Goal: Information Seeking & Learning: Learn about a topic

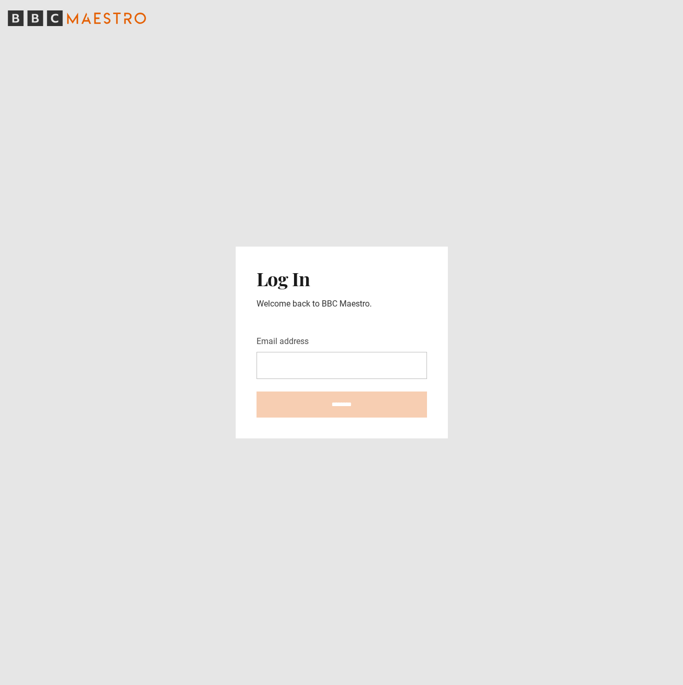
drag, startPoint x: 0, startPoint y: 0, endPoint x: 310, endPoint y: 364, distance: 478.0
click at [310, 364] on input "Email address" at bounding box center [342, 365] width 171 height 27
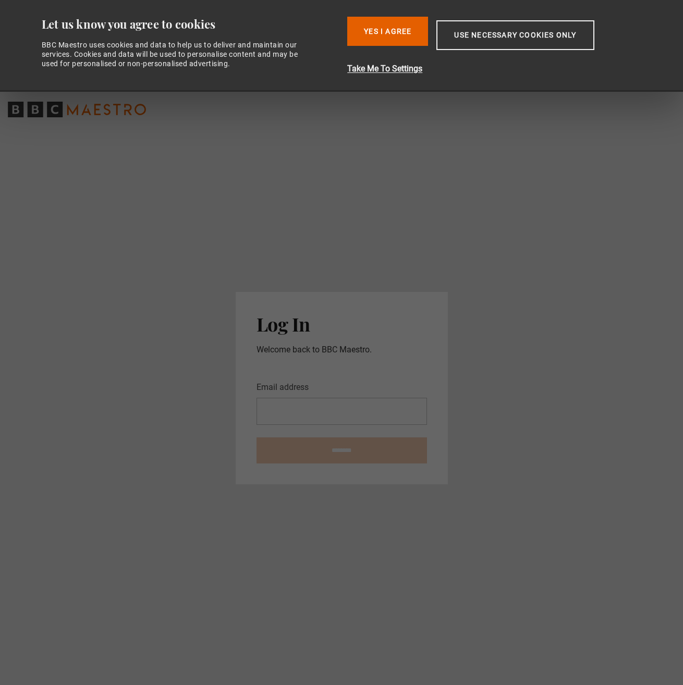
type input "**********"
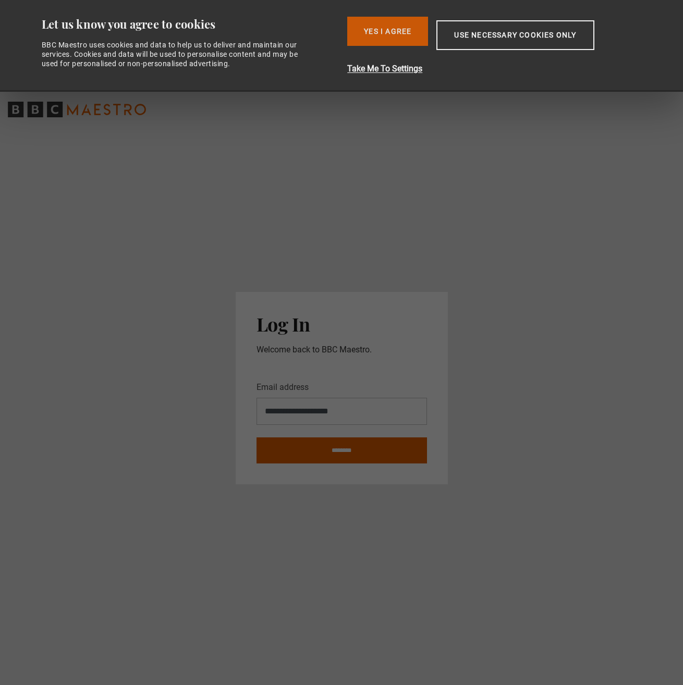
click at [404, 34] on button "Yes I Agree" at bounding box center [387, 31] width 81 height 29
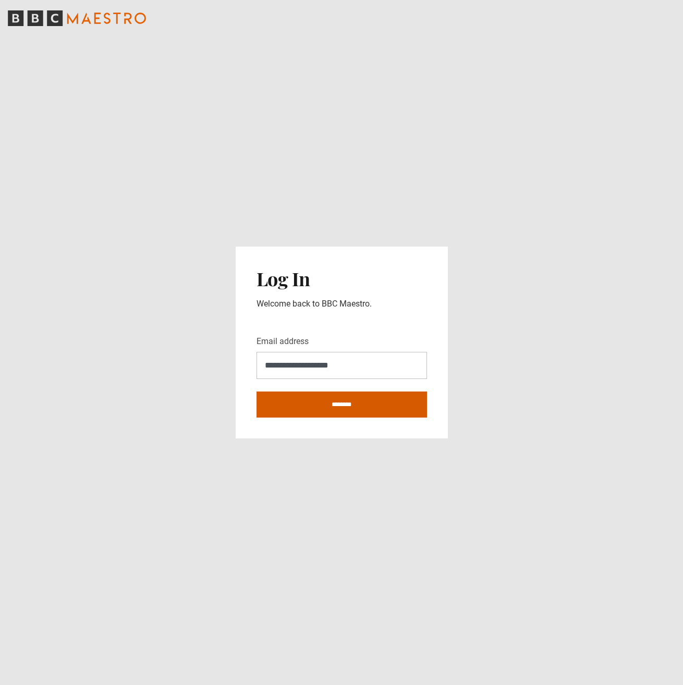
click at [350, 404] on input "********" at bounding box center [342, 405] width 171 height 26
type input "**********"
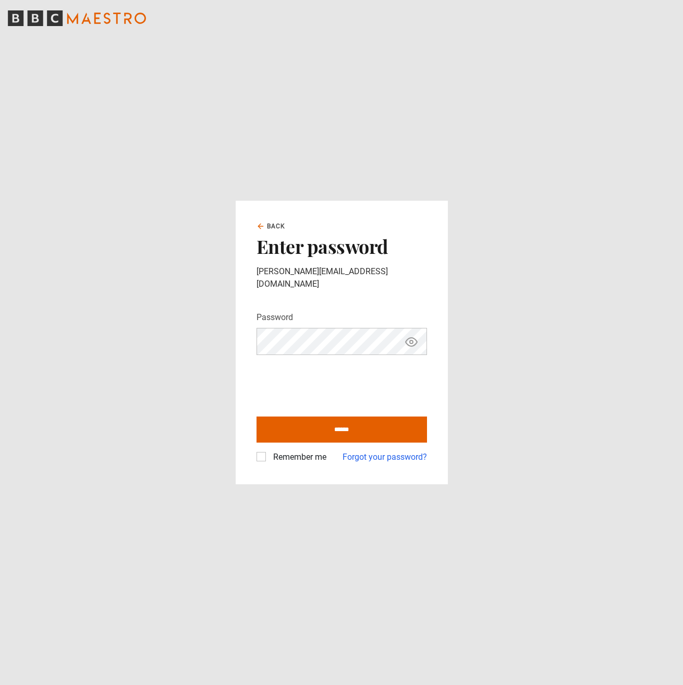
click at [269, 451] on label "Remember me" at bounding box center [297, 457] width 57 height 13
click at [327, 427] on input "******" at bounding box center [342, 430] width 171 height 26
type input "**********"
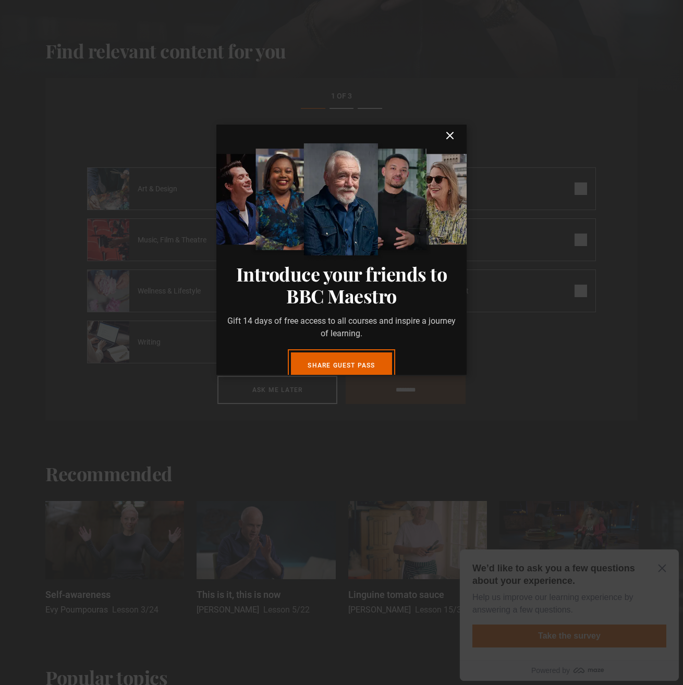
drag, startPoint x: 441, startPoint y: 135, endPoint x: 461, endPoint y: 153, distance: 27.3
click at [444, 134] on icon "submit" at bounding box center [450, 135] width 13 height 13
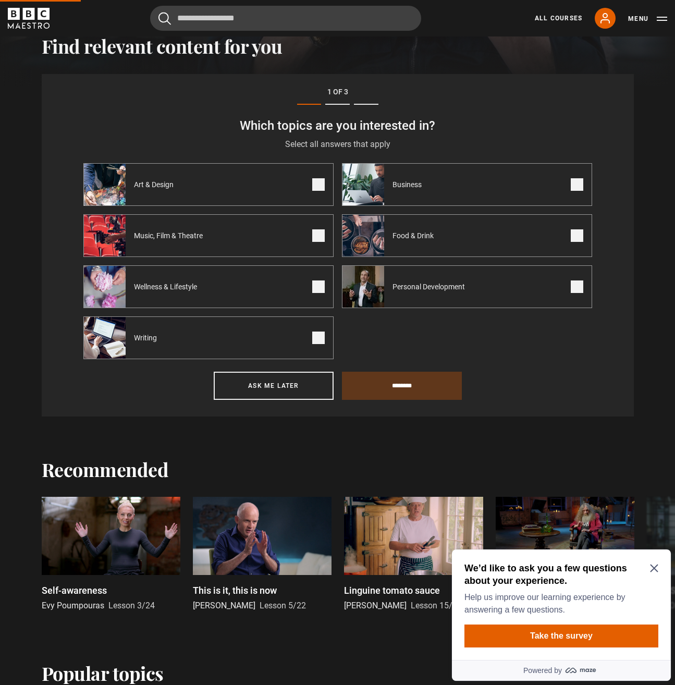
click at [653, 567] on icon "Close Maze Prompt" at bounding box center [654, 569] width 8 height 8
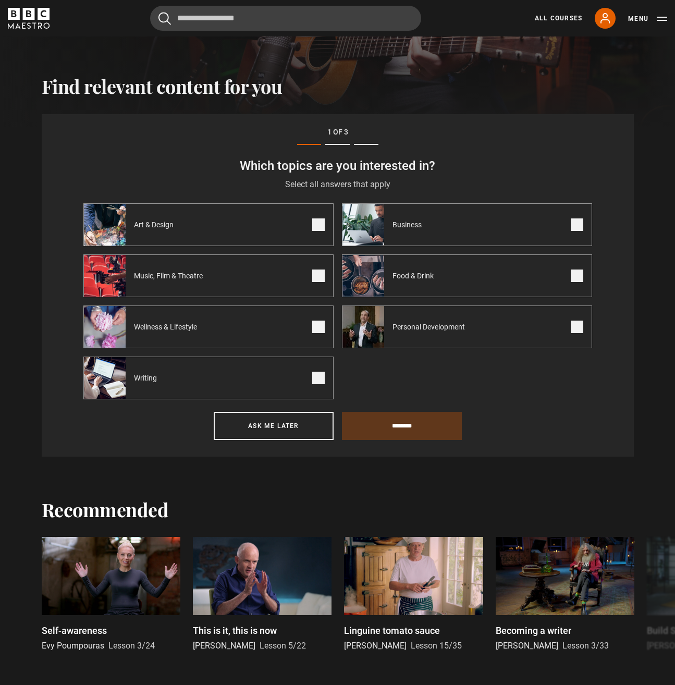
scroll to position [329, 0]
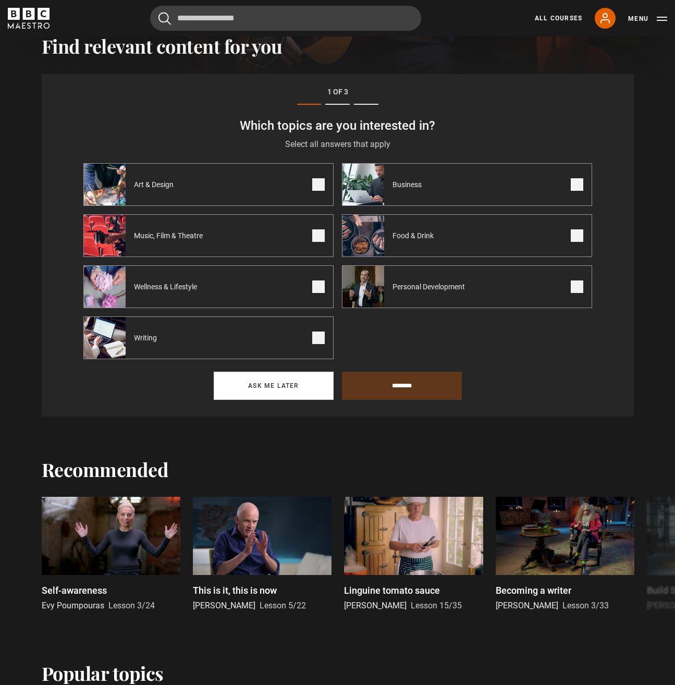
click at [303, 398] on button "Ask me later" at bounding box center [274, 386] width 120 height 28
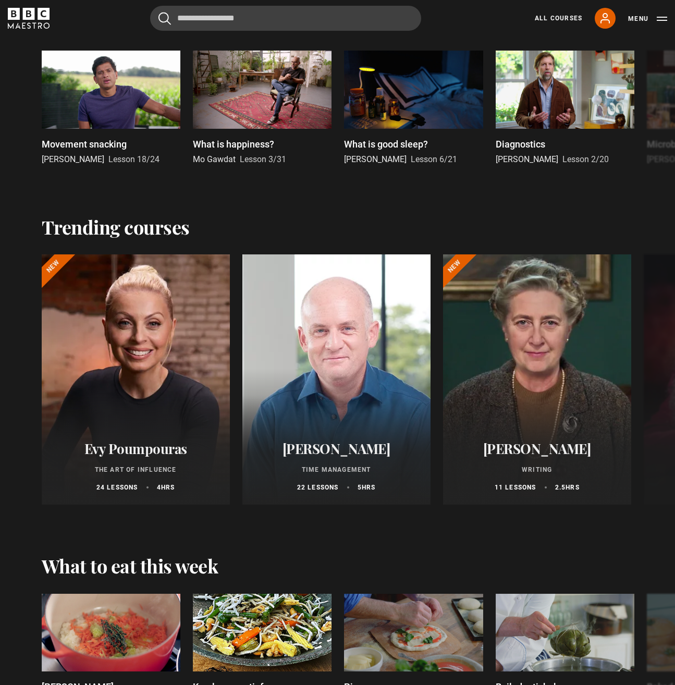
scroll to position [813, 0]
click at [567, 15] on link "All Courses" at bounding box center [558, 18] width 47 height 9
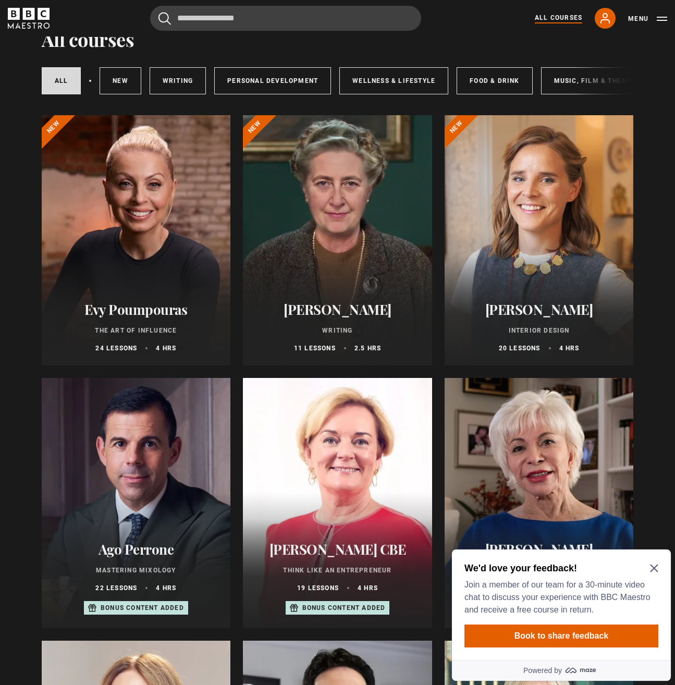
scroll to position [51, 0]
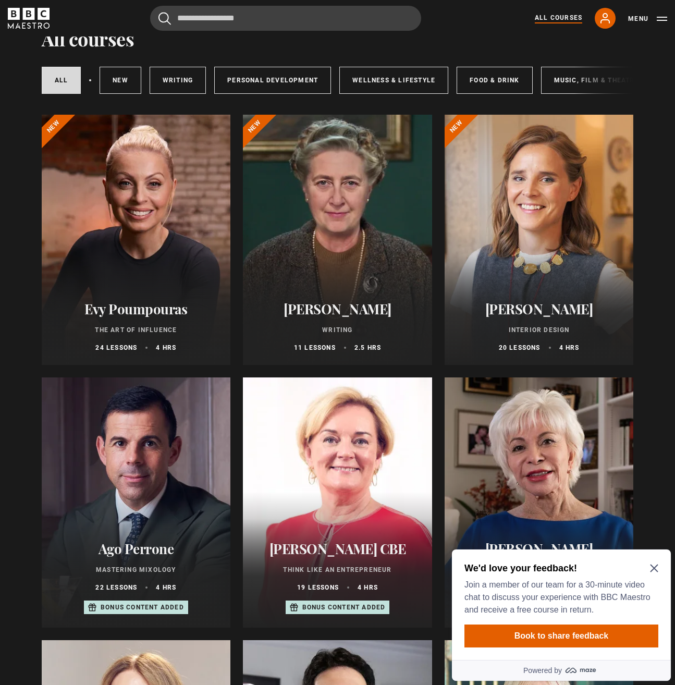
click at [656, 568] on icon "Close Maze Prompt" at bounding box center [654, 569] width 8 height 8
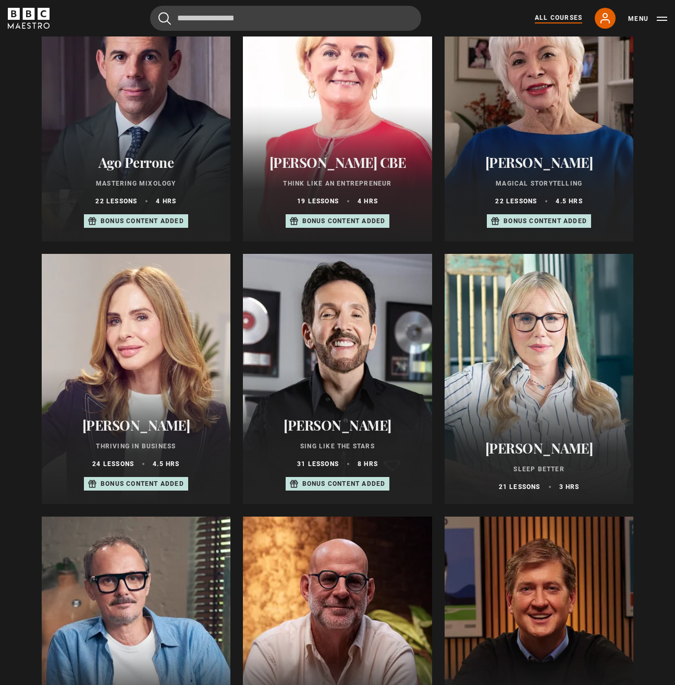
scroll to position [438, 0]
click at [353, 370] on div at bounding box center [337, 378] width 189 height 250
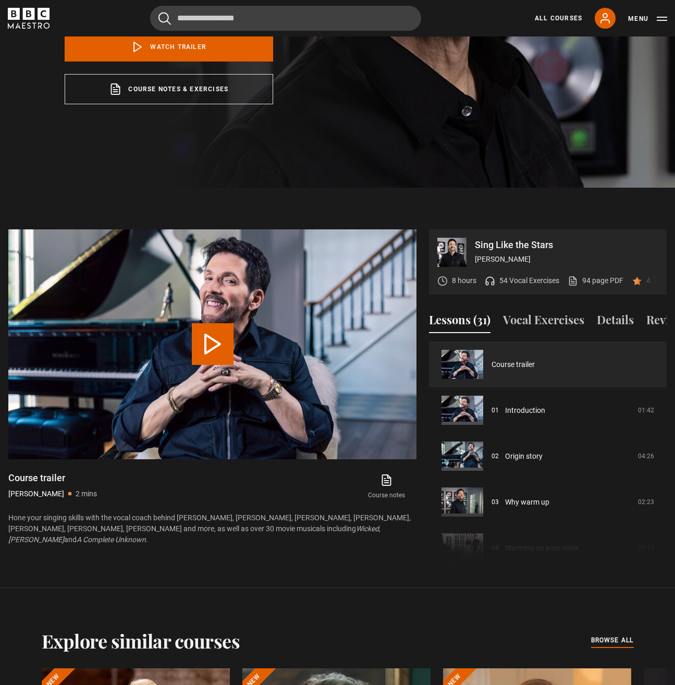
scroll to position [324, 0]
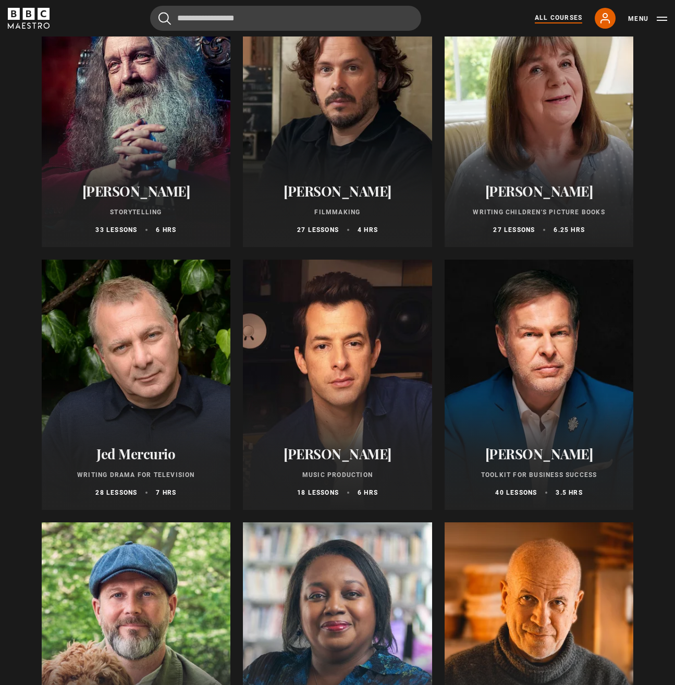
scroll to position [2796, 0]
click at [549, 395] on div at bounding box center [539, 385] width 189 height 250
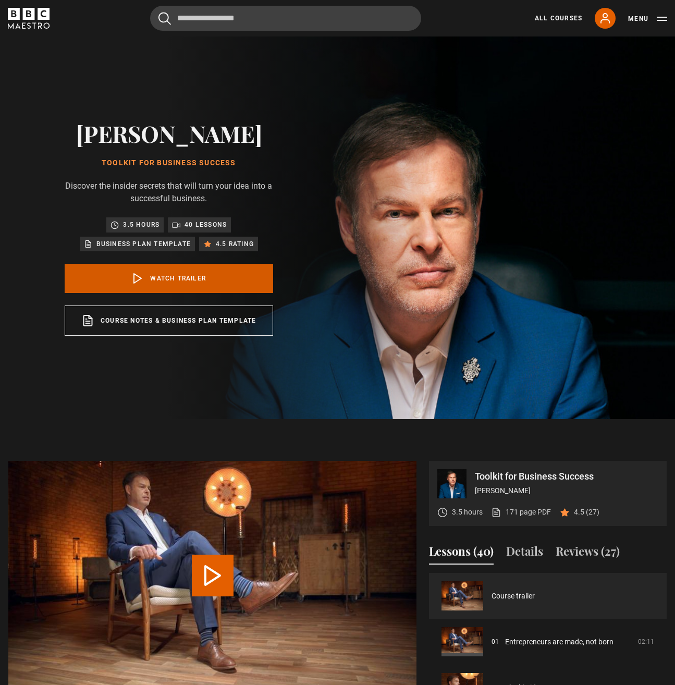
click at [175, 276] on link "Watch Trailer" at bounding box center [169, 278] width 209 height 29
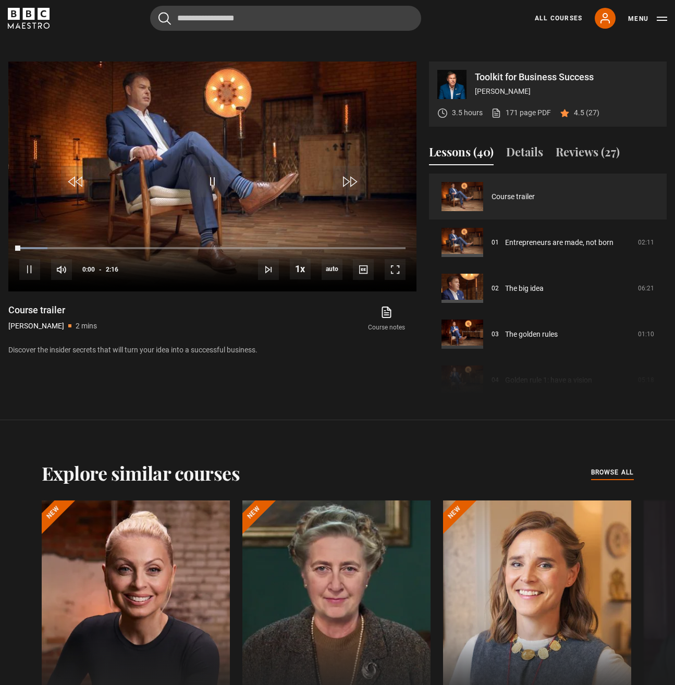
scroll to position [419, 0]
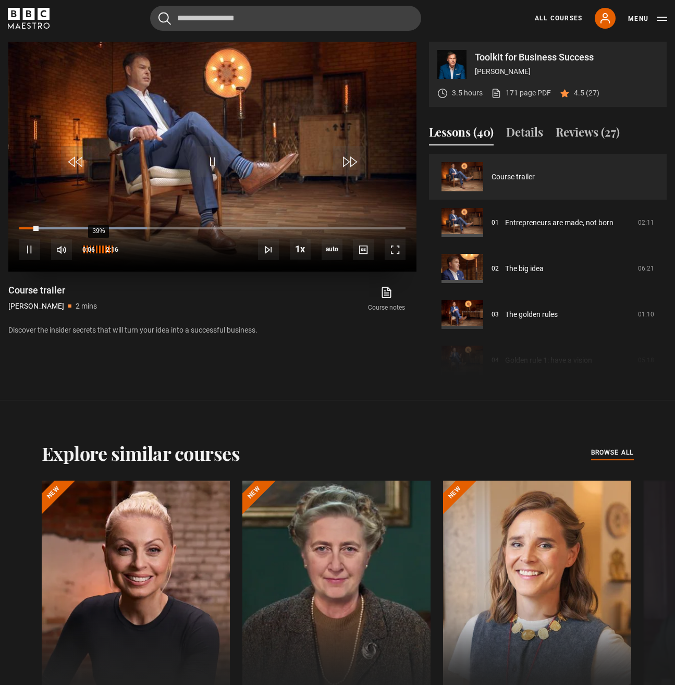
click at [98, 249] on div "39%" at bounding box center [98, 250] width 1 height 8
click at [144, 228] on div "0:43" at bounding box center [145, 228] width 2 height 3
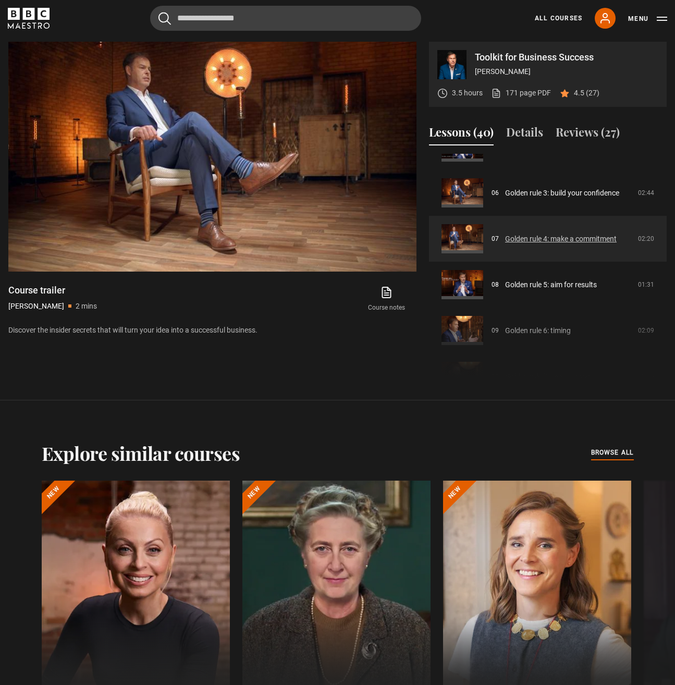
scroll to position [260, 0]
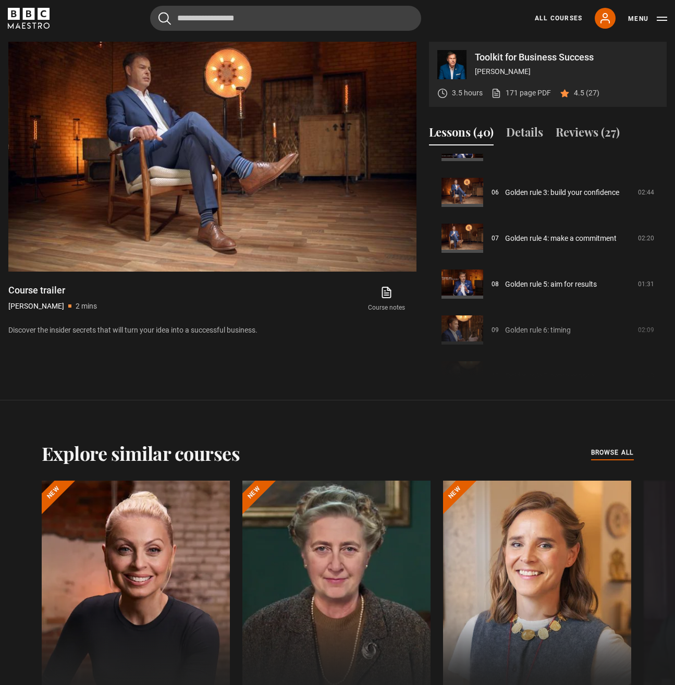
drag, startPoint x: 351, startPoint y: 364, endPoint x: 355, endPoint y: 356, distance: 8.9
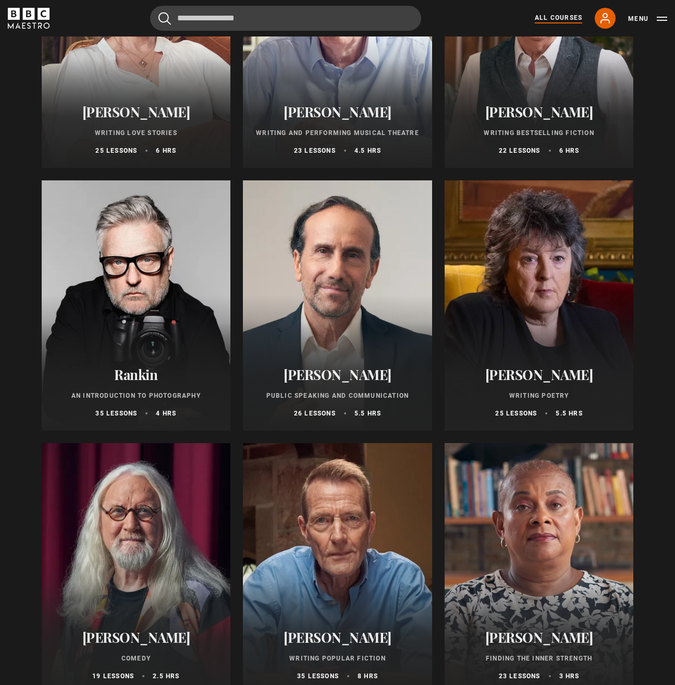
scroll to position [2087, 0]
click at [152, 263] on div at bounding box center [136, 306] width 189 height 250
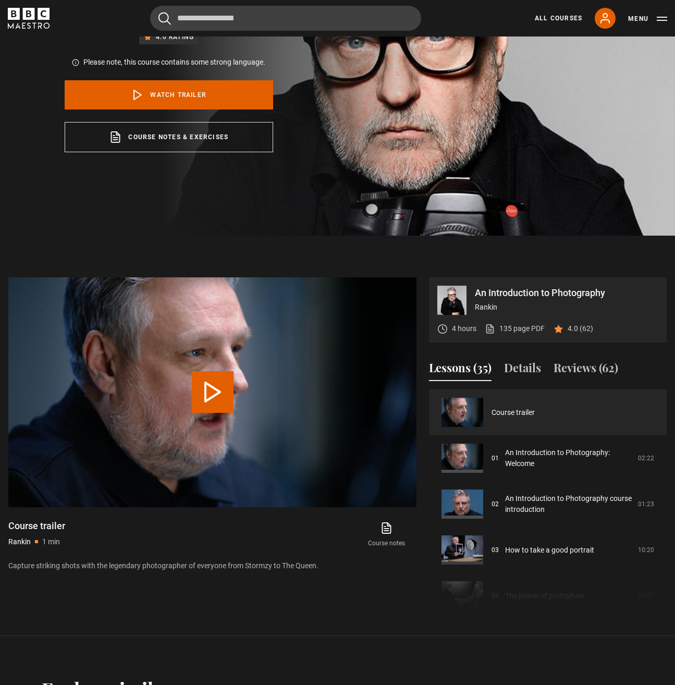
scroll to position [208, 0]
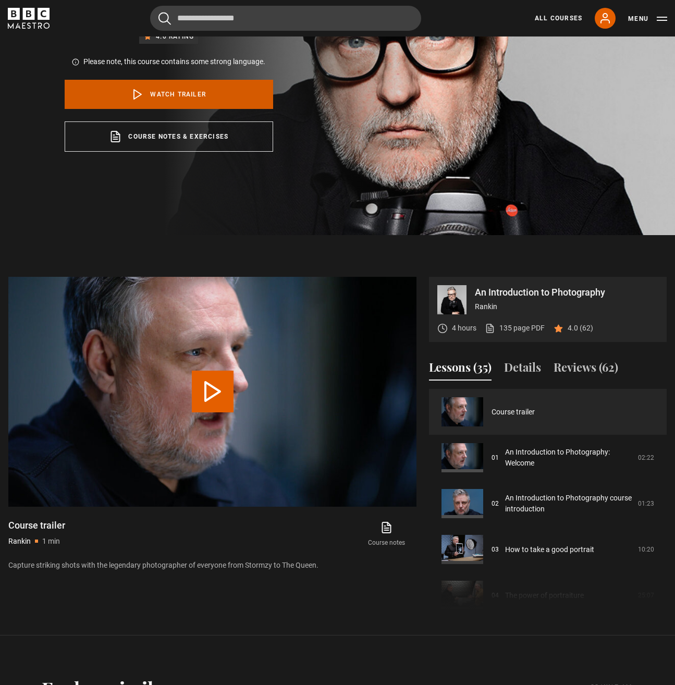
click at [163, 95] on link "Watch Trailer" at bounding box center [169, 94] width 209 height 29
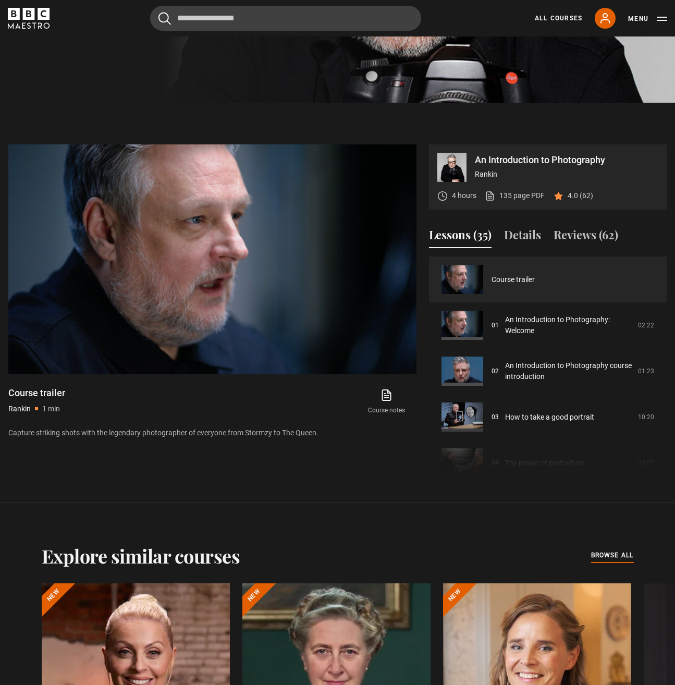
scroll to position [340, 0]
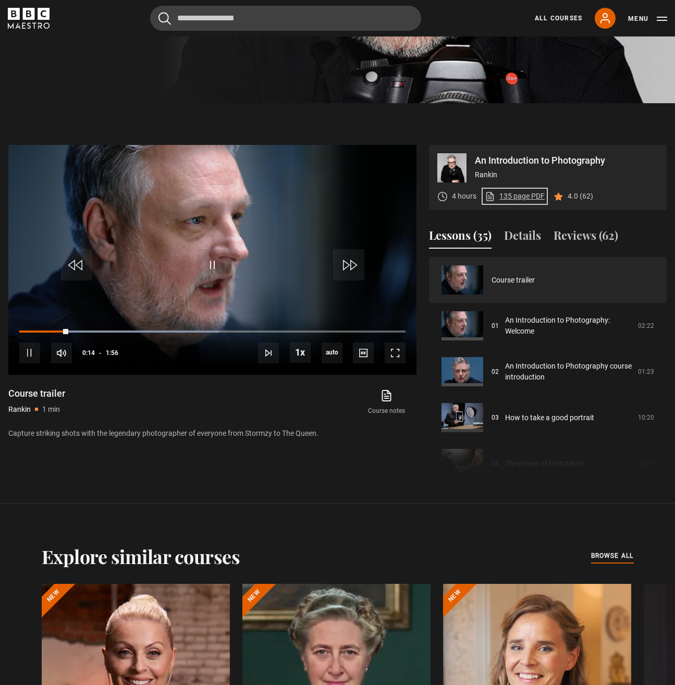
click at [516, 195] on link "135 page PDF (opens in new tab)" at bounding box center [515, 196] width 60 height 11
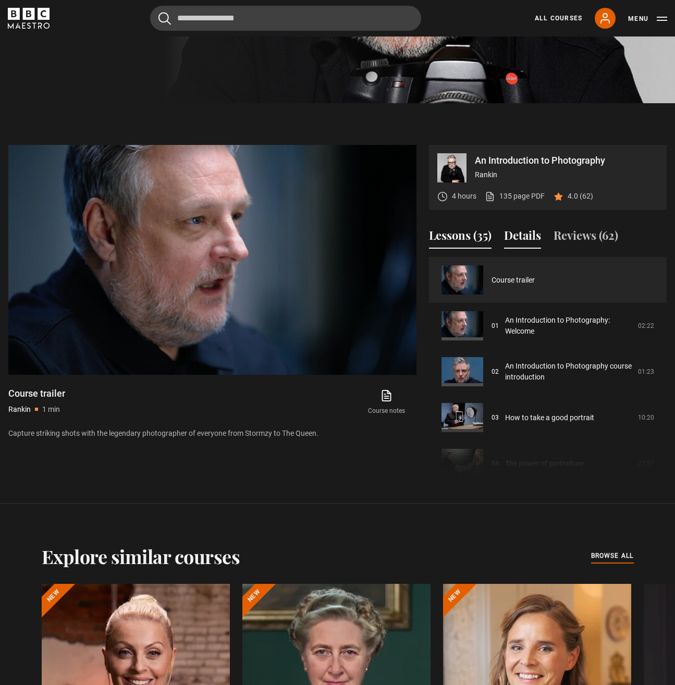
click at [526, 232] on button "Details" at bounding box center [522, 238] width 37 height 22
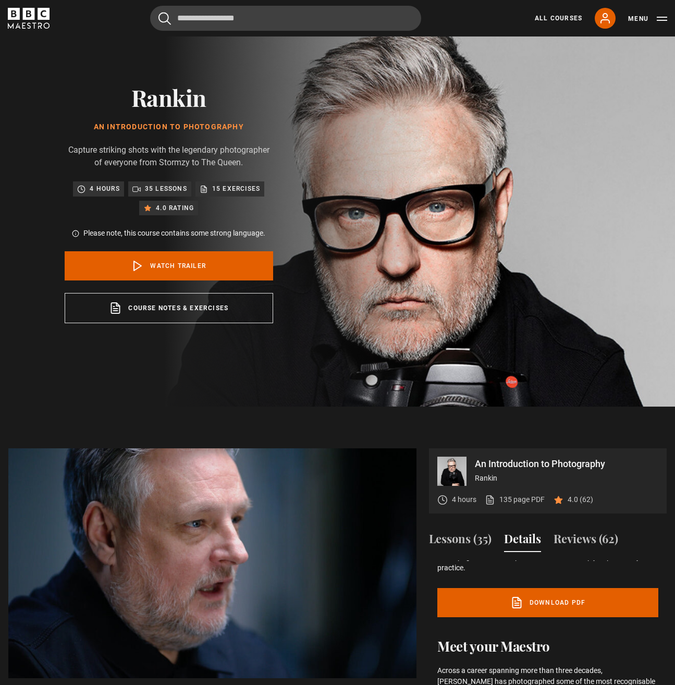
scroll to position [0, 0]
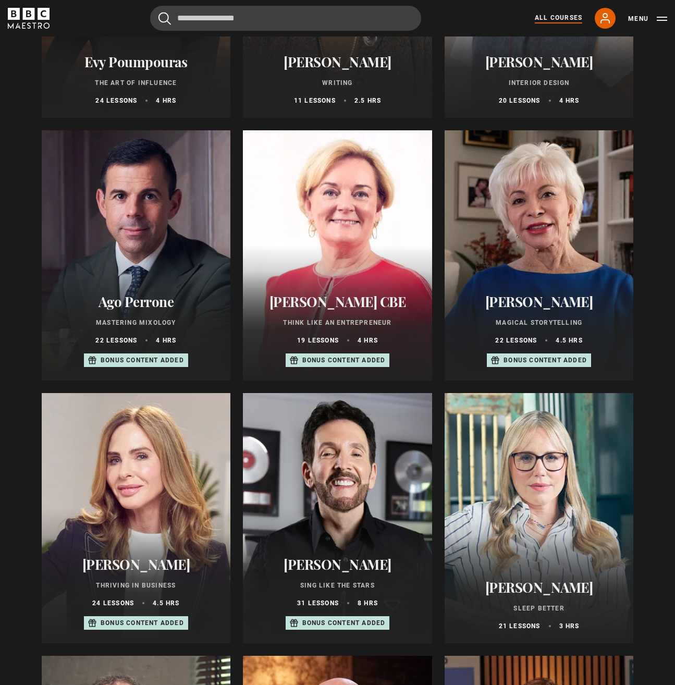
scroll to position [298, 0]
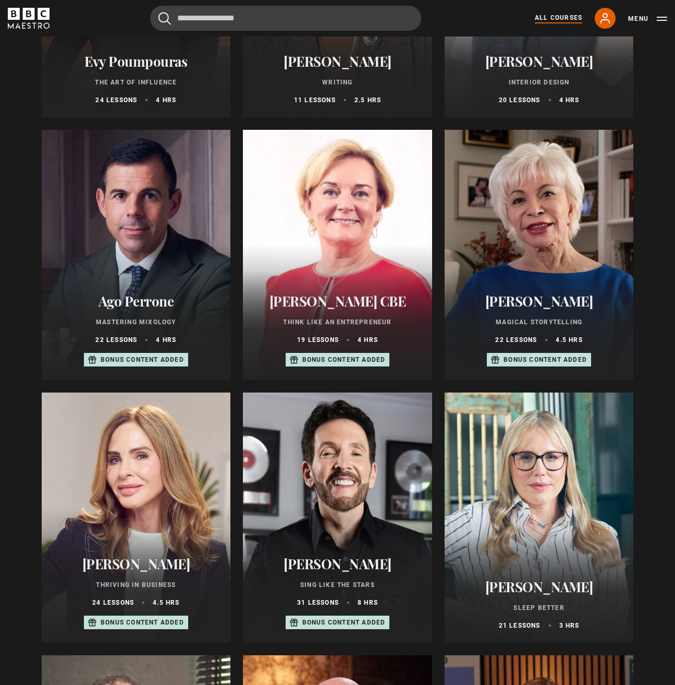
click at [370, 249] on div at bounding box center [337, 255] width 189 height 250
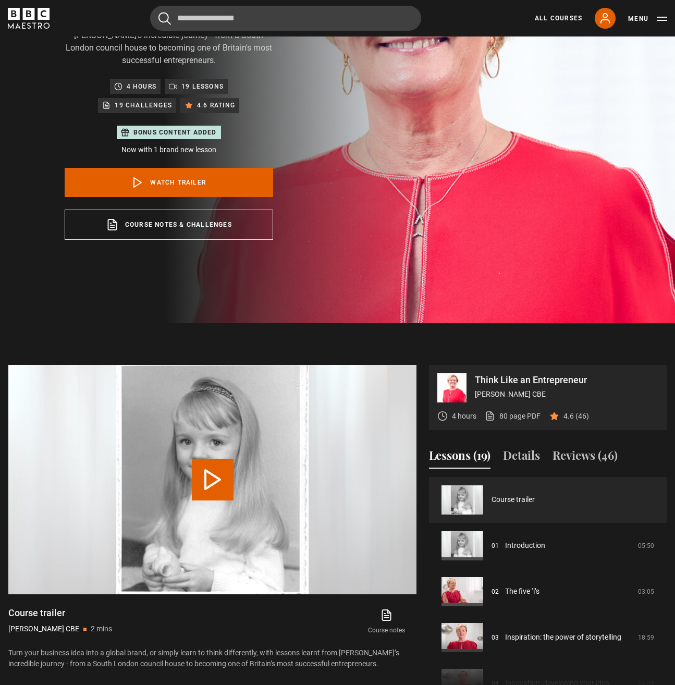
scroll to position [204, 0]
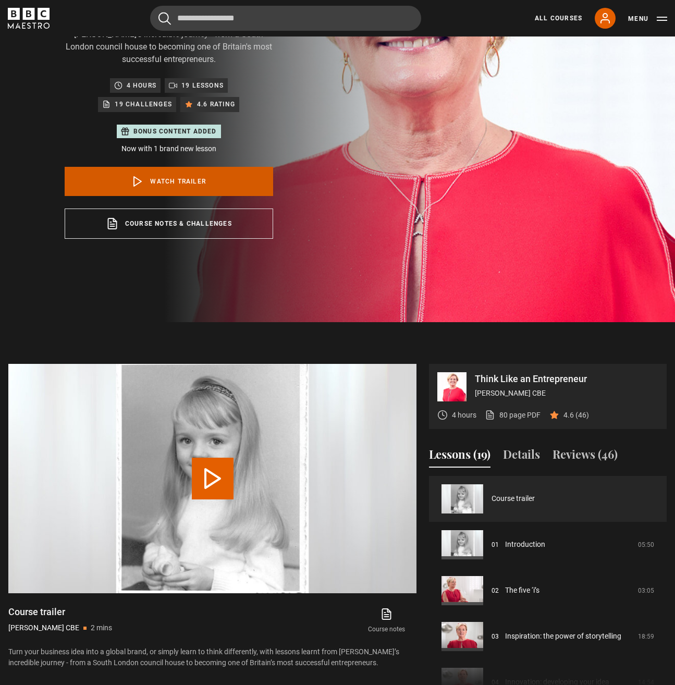
click at [162, 167] on link "Watch Trailer" at bounding box center [169, 181] width 209 height 29
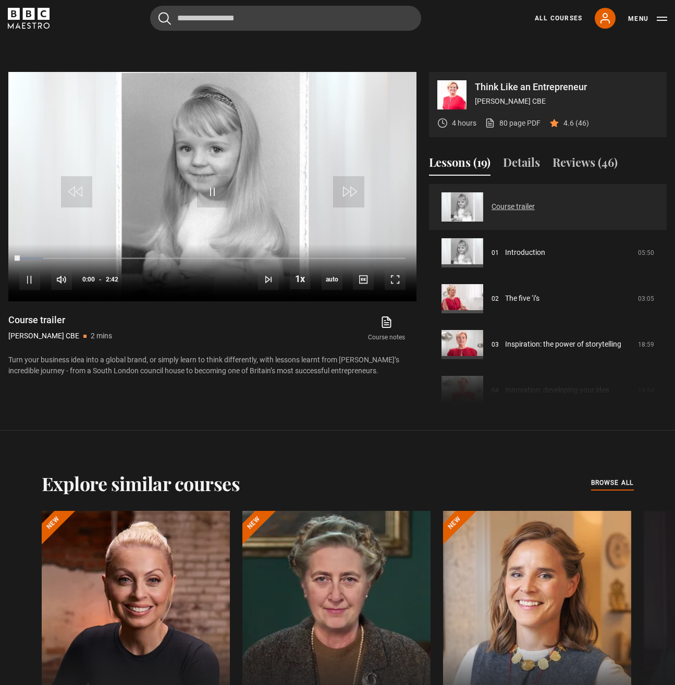
scroll to position [499, 0]
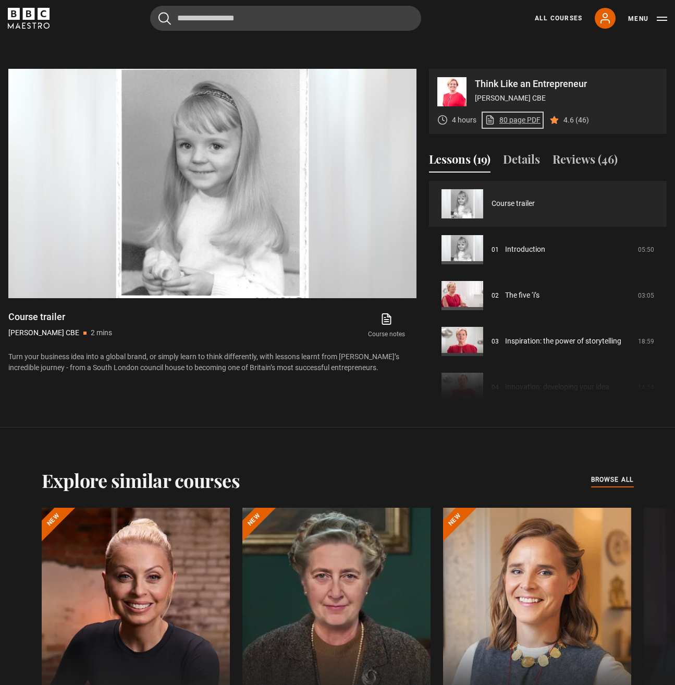
click at [523, 115] on link "80 page PDF (opens in new tab)" at bounding box center [513, 120] width 56 height 11
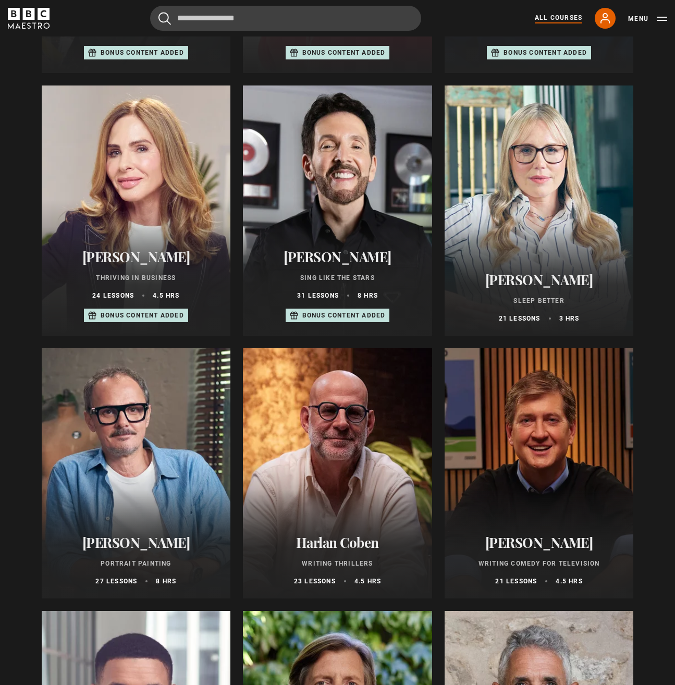
scroll to position [606, 0]
click at [145, 201] on div at bounding box center [136, 210] width 189 height 250
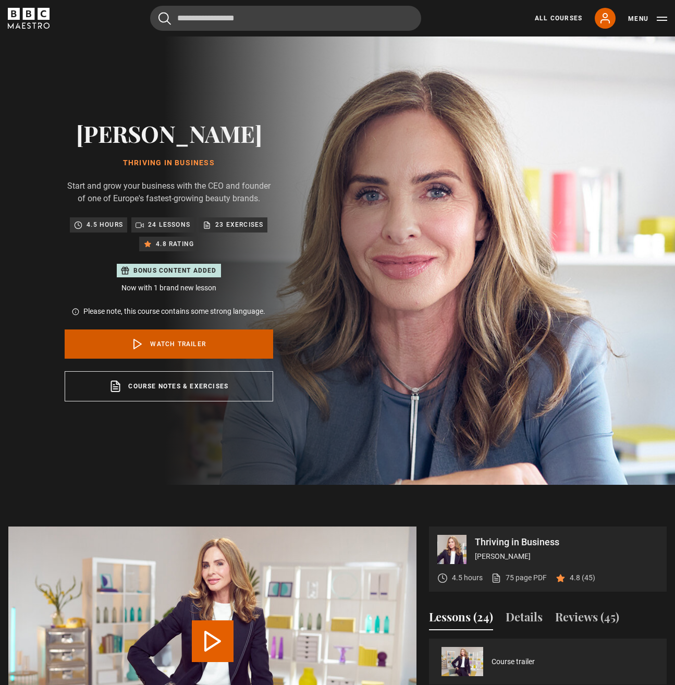
click at [177, 344] on link "Watch Trailer" at bounding box center [169, 344] width 209 height 29
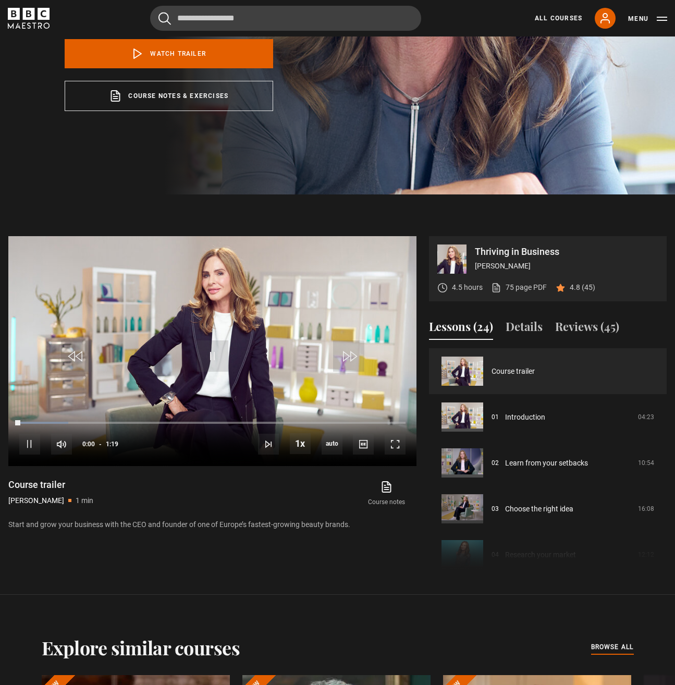
scroll to position [485, 0]
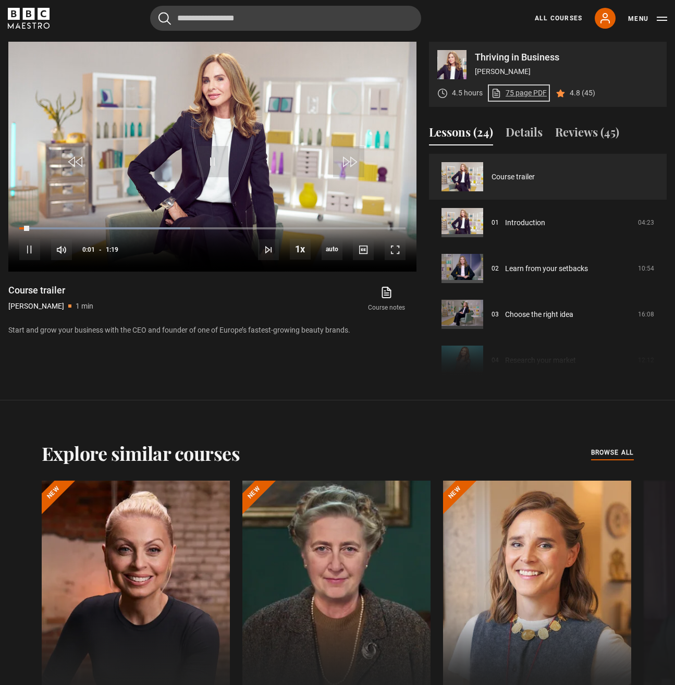
click at [528, 94] on link "75 page PDF (opens in new tab)" at bounding box center [519, 93] width 56 height 11
drag, startPoint x: 325, startPoint y: 201, endPoint x: 325, endPoint y: 196, distance: 5.8
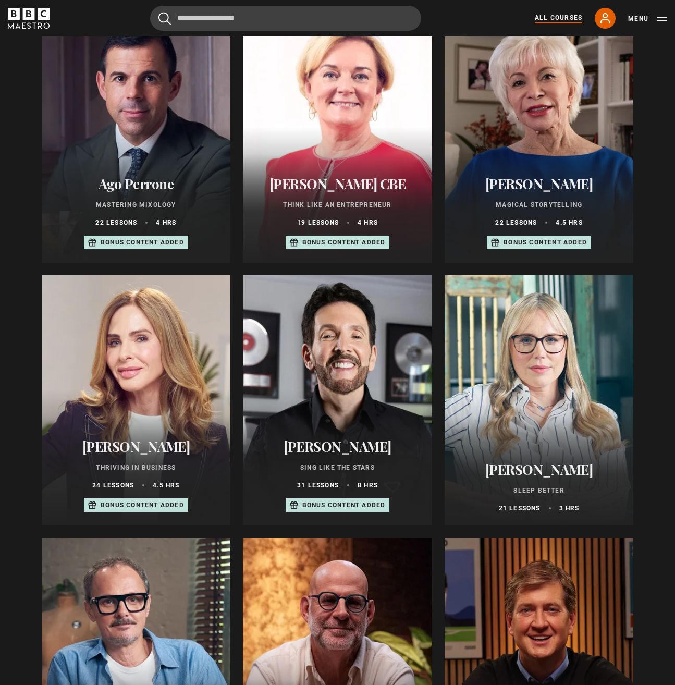
scroll to position [417, 0]
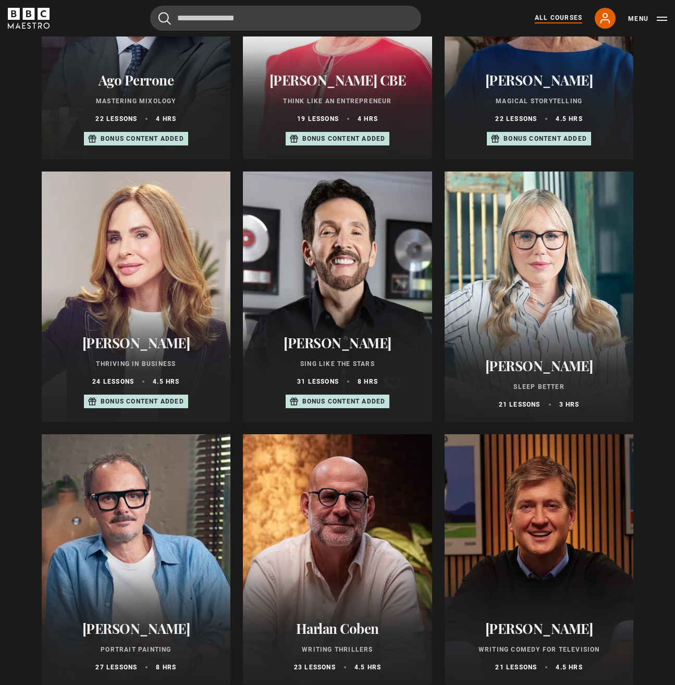
click at [335, 286] on div at bounding box center [337, 297] width 189 height 250
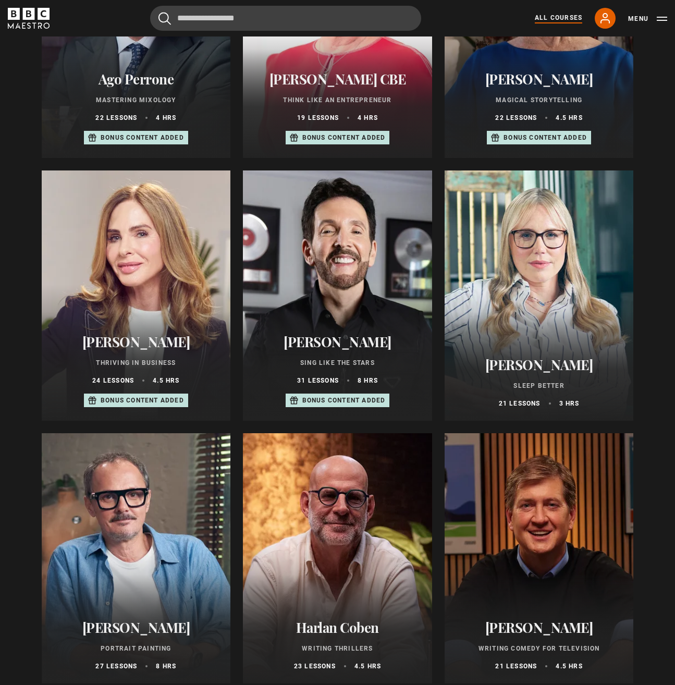
scroll to position [521, 0]
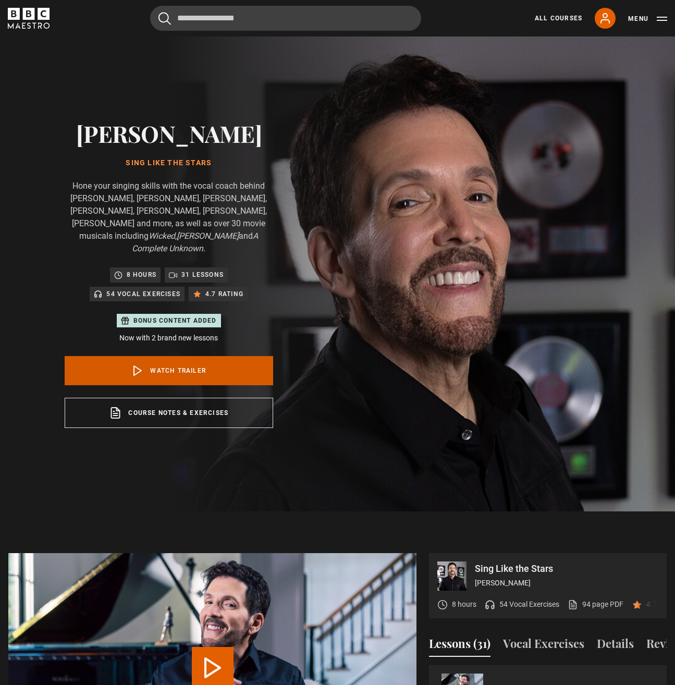
click at [164, 359] on link "Watch Trailer" at bounding box center [169, 370] width 209 height 29
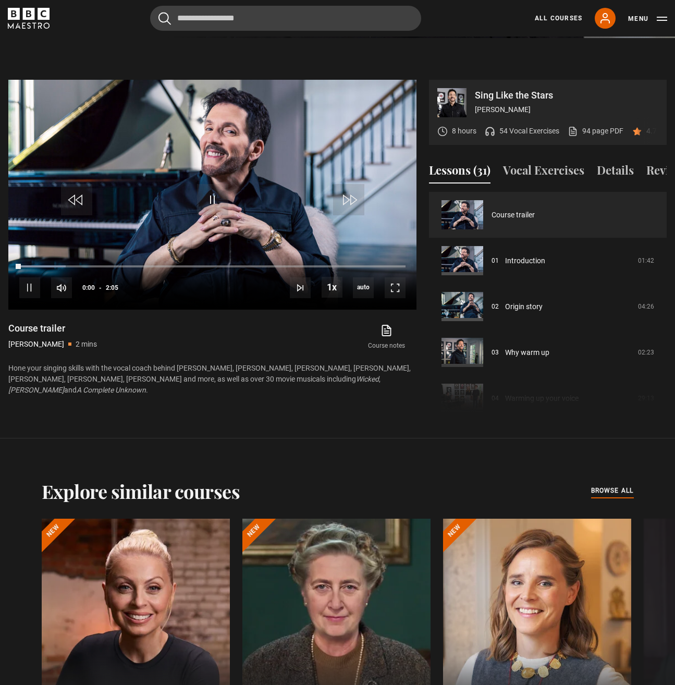
scroll to position [499, 0]
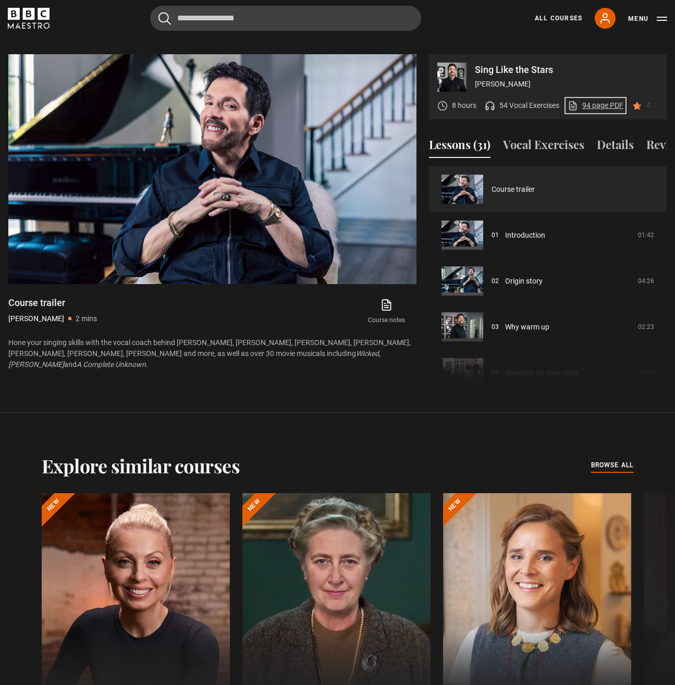
click at [610, 100] on link "94 page PDF (opens in new tab)" at bounding box center [596, 105] width 56 height 11
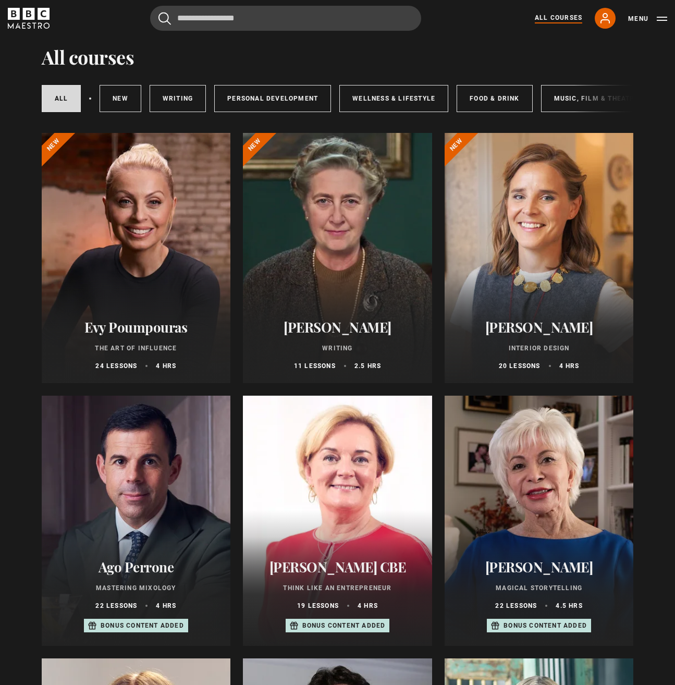
scroll to position [282, 0]
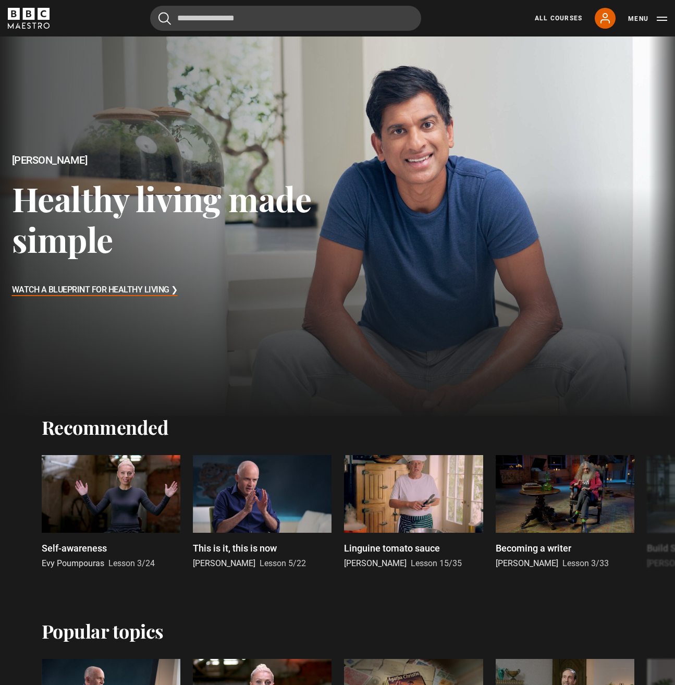
drag, startPoint x: 245, startPoint y: 169, endPoint x: 253, endPoint y: 169, distance: 8.3
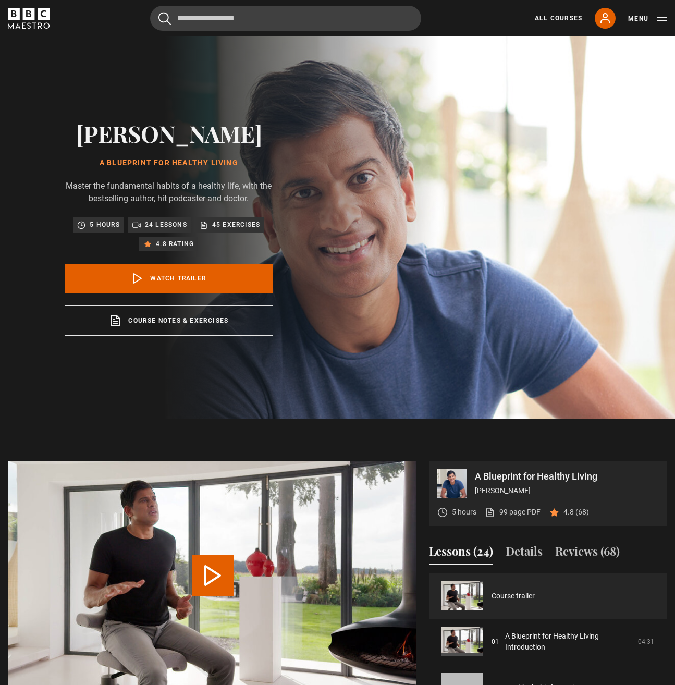
drag, startPoint x: 302, startPoint y: 218, endPoint x: 301, endPoint y: 190, distance: 28.2
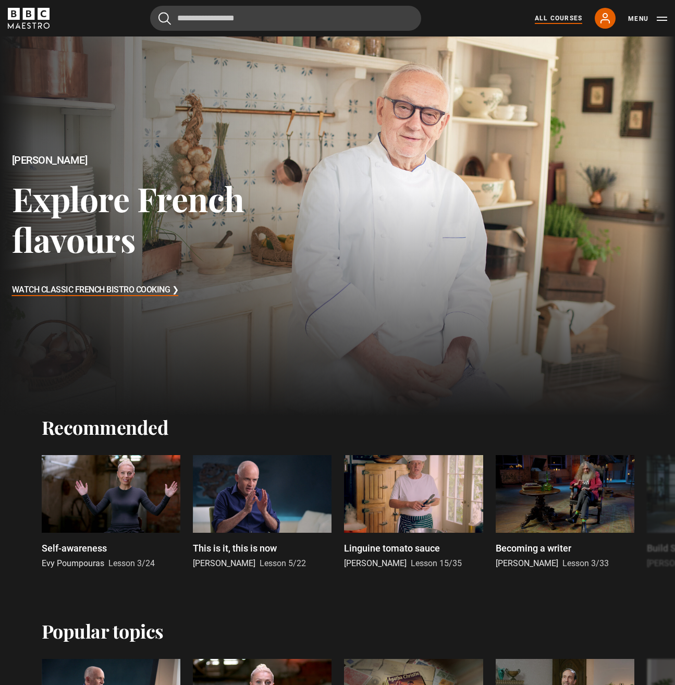
click at [562, 19] on link "All Courses" at bounding box center [558, 18] width 47 height 9
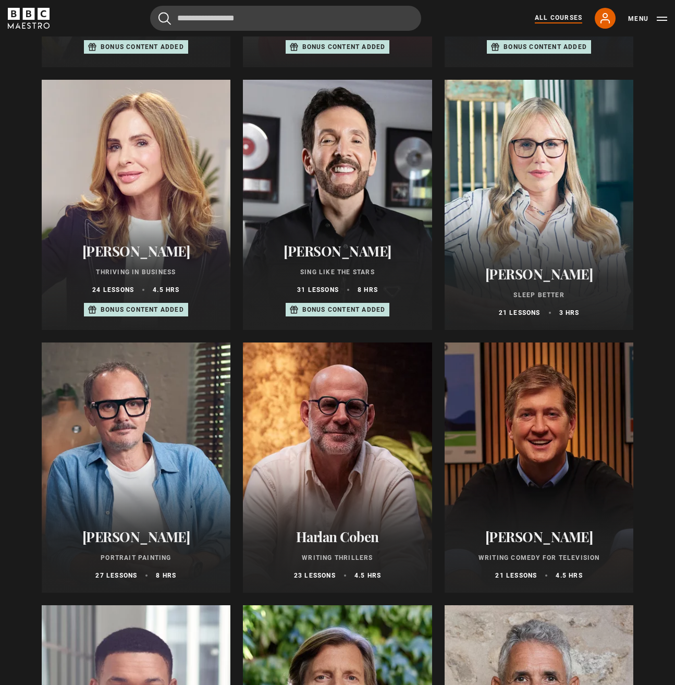
scroll to position [612, 0]
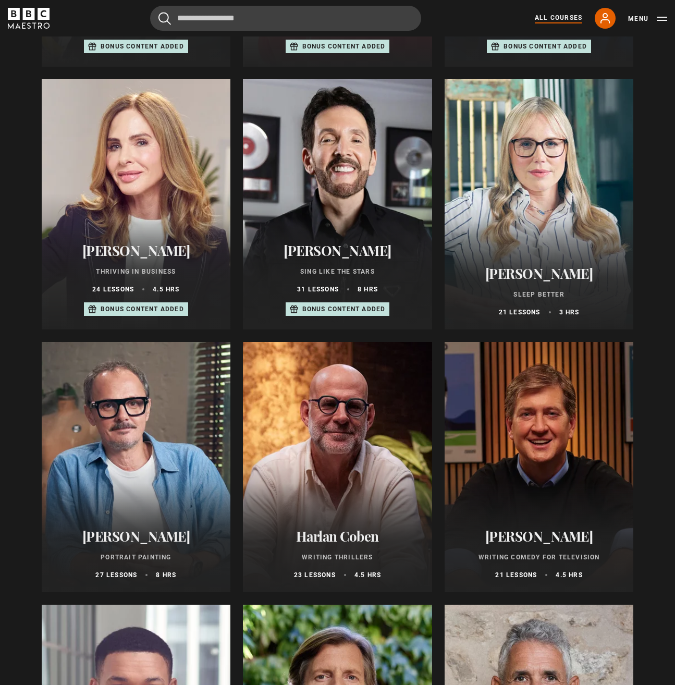
click at [555, 189] on div at bounding box center [539, 204] width 189 height 250
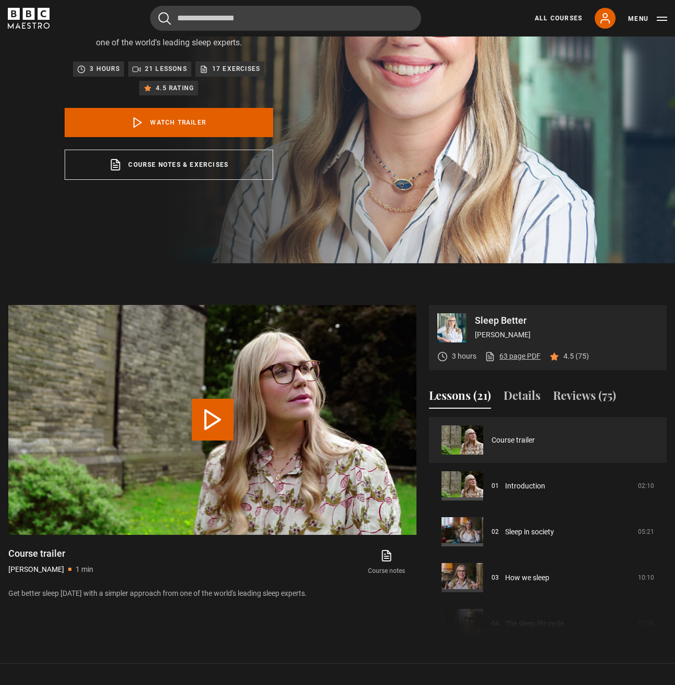
scroll to position [156, 0]
click at [523, 361] on link "63 page PDF (opens in new tab)" at bounding box center [513, 355] width 56 height 11
